Goal: Consume media (video, audio)

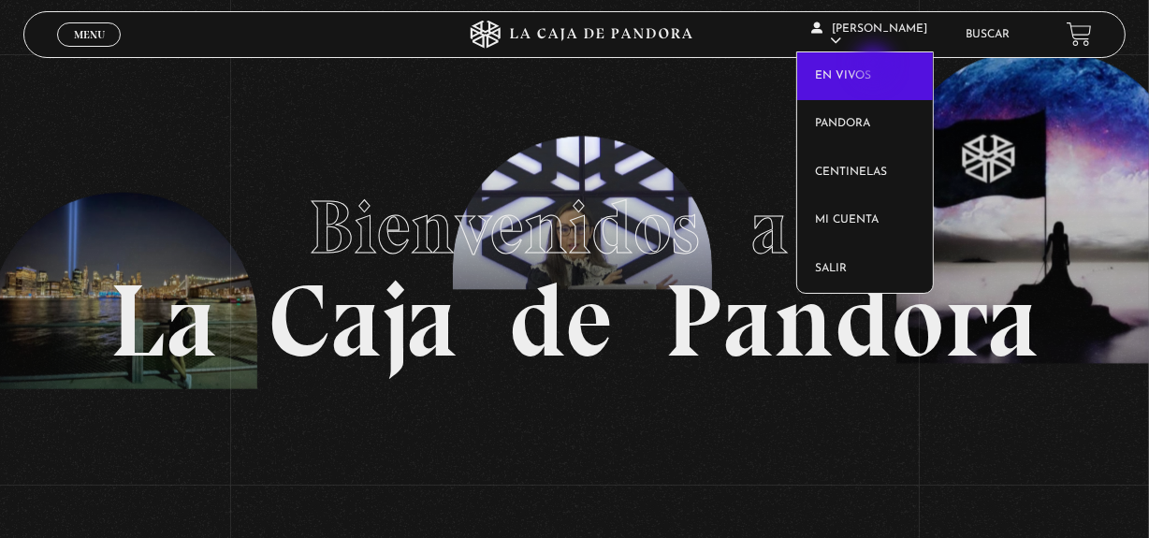
click at [876, 65] on link "En vivos" at bounding box center [865, 76] width 136 height 49
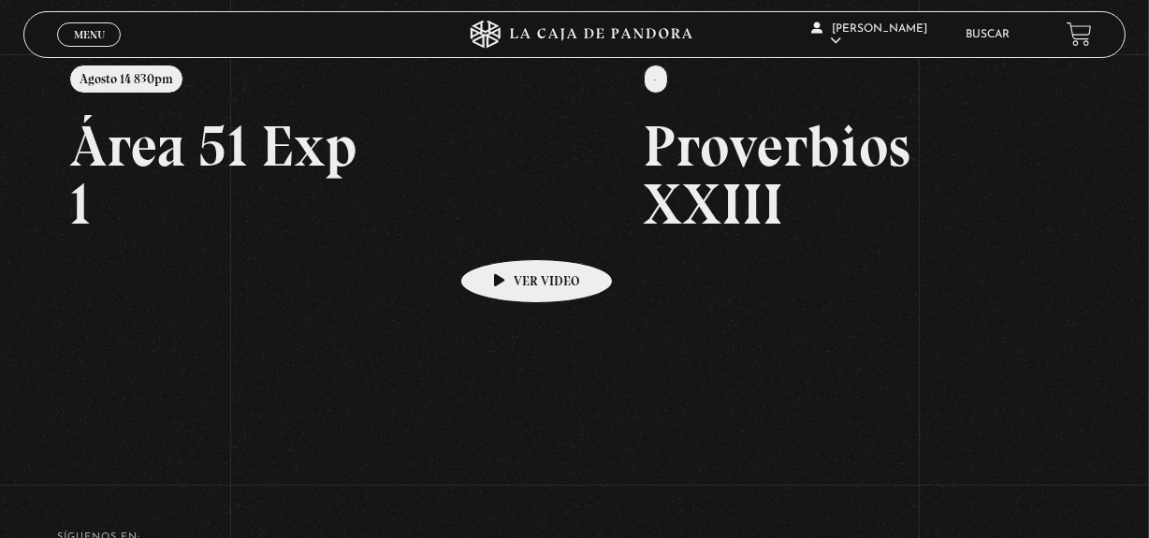
scroll to position [254, 0]
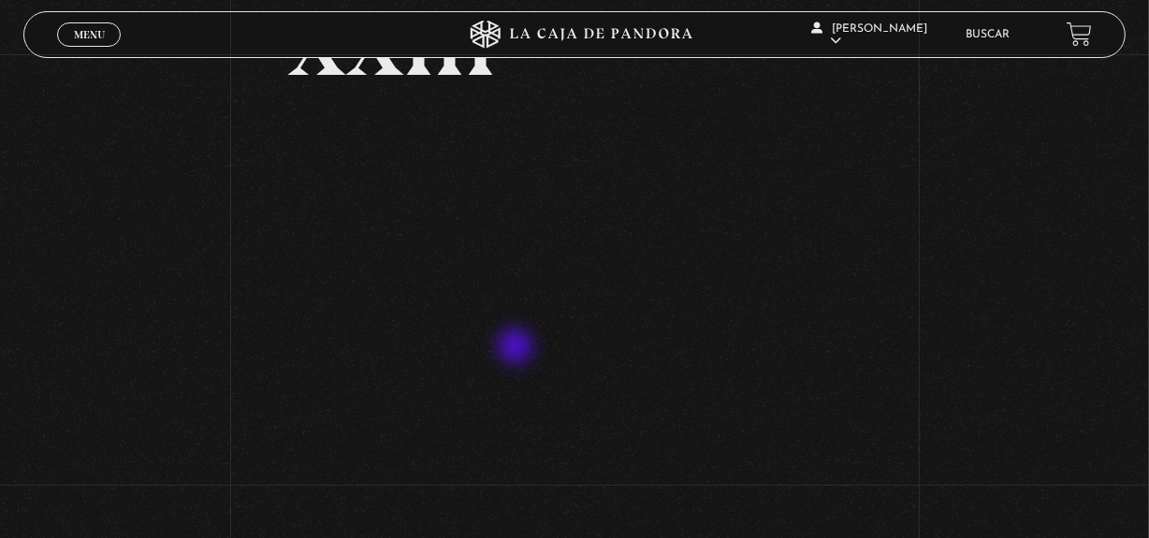
scroll to position [254, 0]
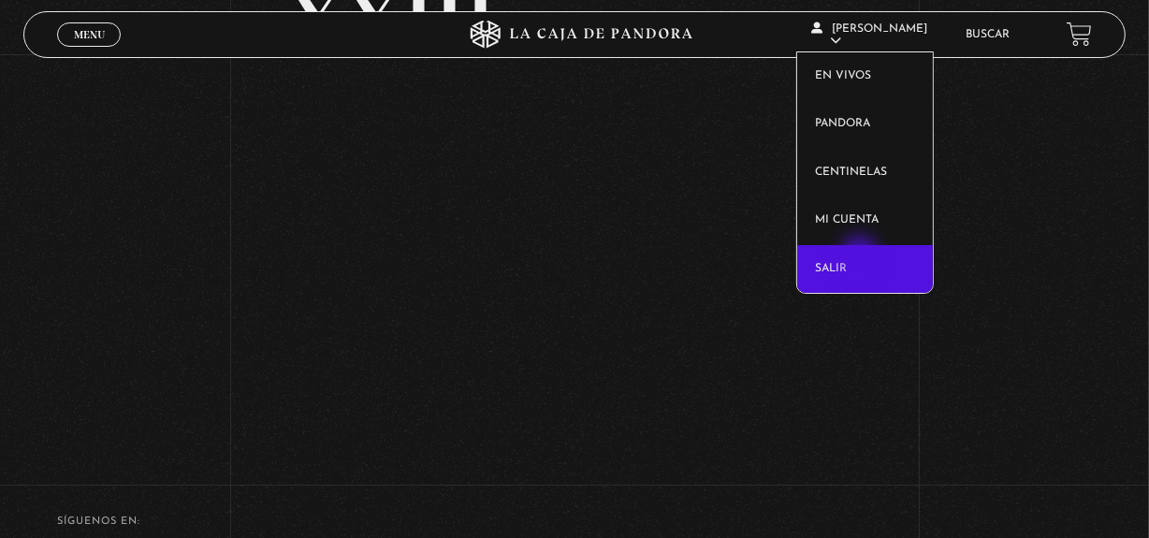
click at [863, 261] on link "Salir" at bounding box center [865, 269] width 136 height 49
